Goal: Find specific page/section: Find specific page/section

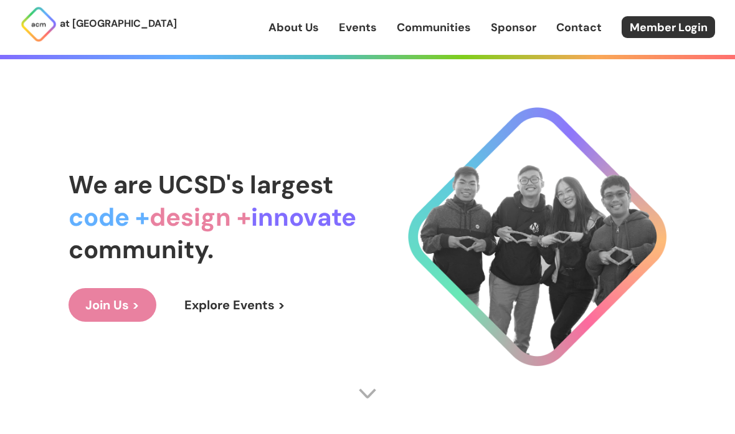
click at [265, 321] on link "Explore Events >" at bounding box center [235, 305] width 135 height 34
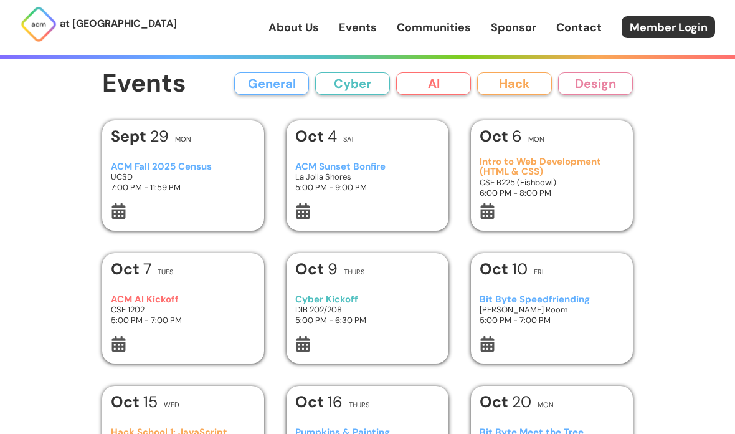
click at [363, 94] on button "Cyber" at bounding box center [352, 83] width 75 height 22
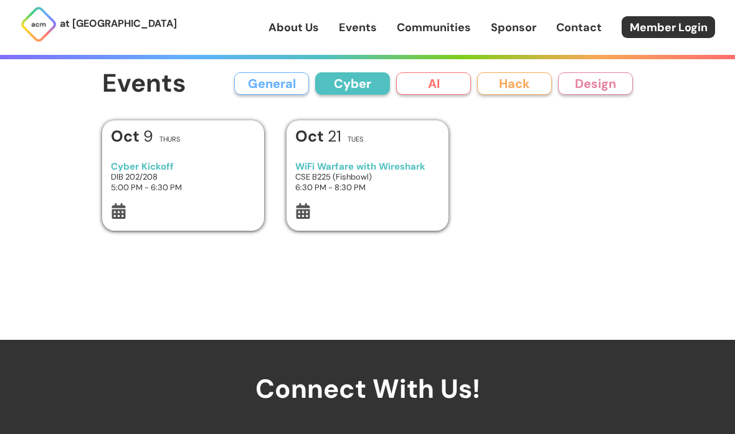
click at [440, 90] on button "AI" at bounding box center [433, 83] width 75 height 22
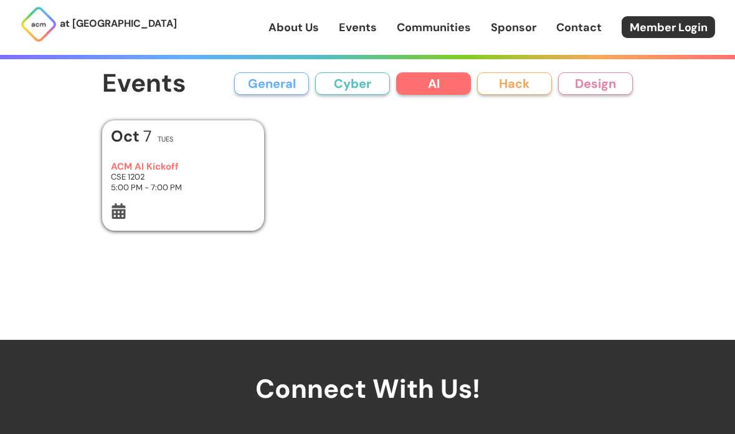
click at [504, 89] on button "Hack" at bounding box center [514, 83] width 75 height 22
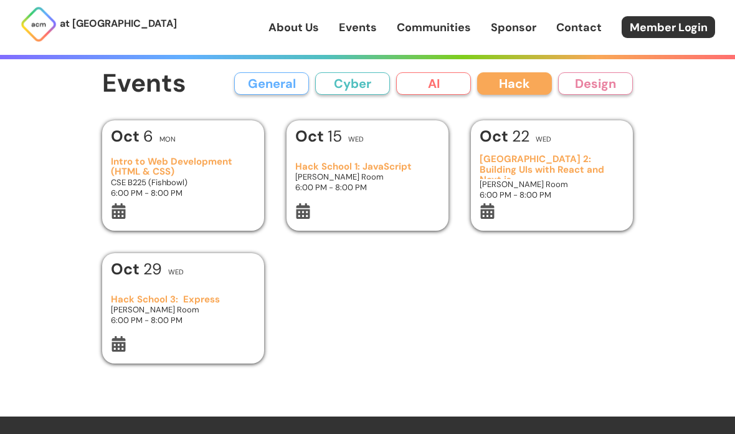
click at [621, 87] on button "Design" at bounding box center [595, 83] width 75 height 22
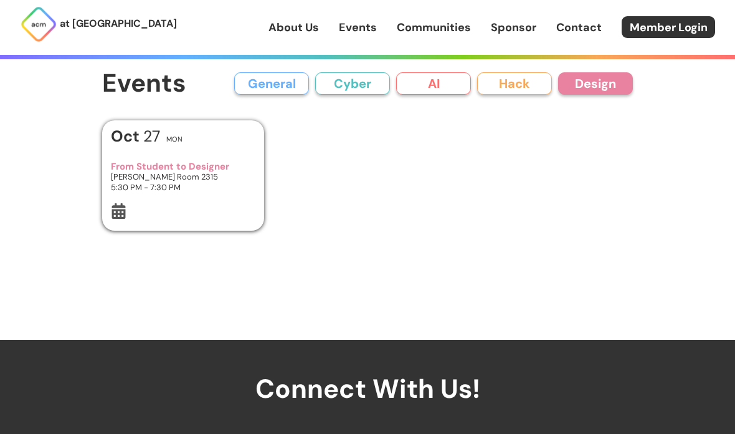
click at [295, 87] on button "General" at bounding box center [271, 83] width 75 height 22
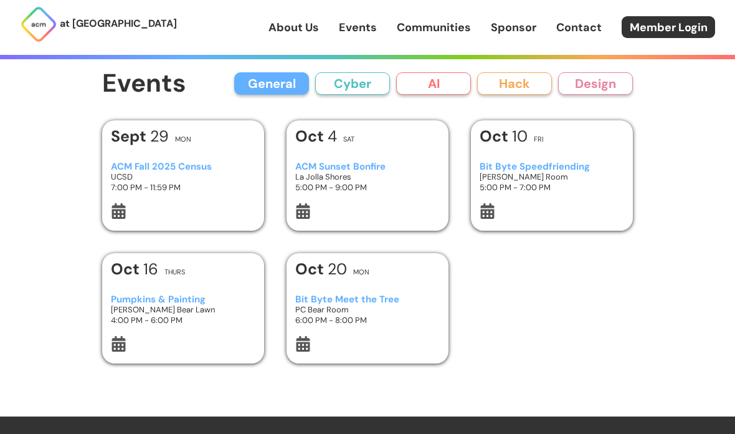
click at [357, 93] on button "Cyber" at bounding box center [352, 83] width 75 height 22
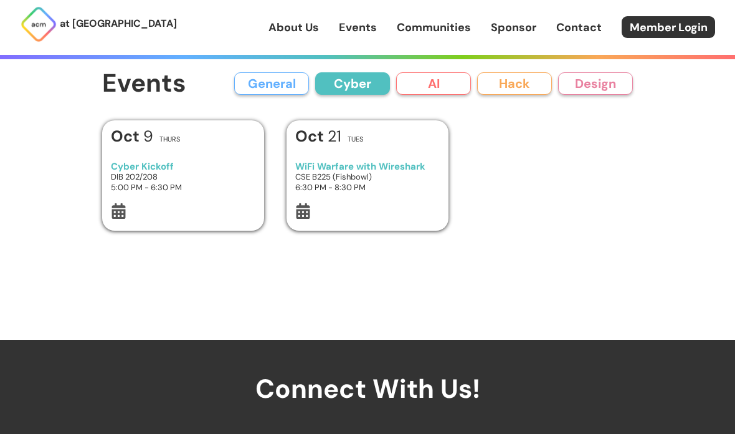
click at [288, 93] on button "General" at bounding box center [271, 83] width 75 height 22
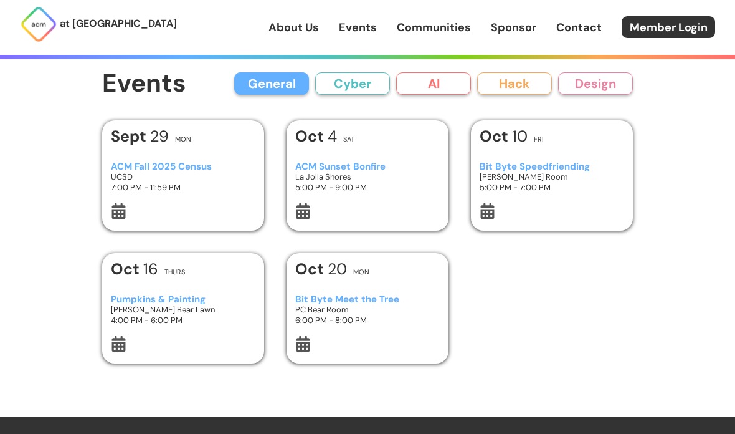
click at [374, 305] on h3 "PC Bear Room" at bounding box center [367, 309] width 145 height 11
